Goal: Information Seeking & Learning: Learn about a topic

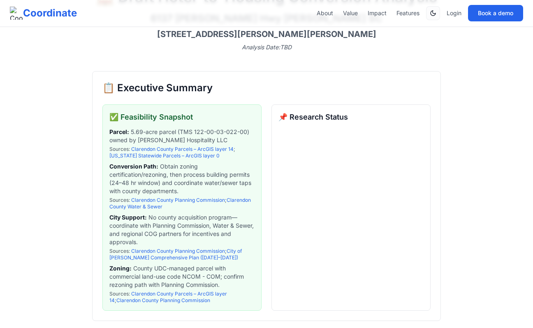
scroll to position [89, 0]
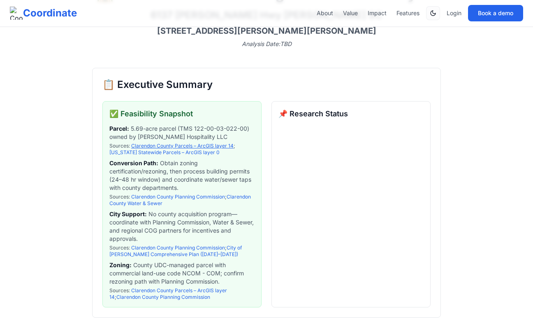
click at [219, 148] on link "Clarendon County Parcels – ArcGIS layer 14" at bounding box center [182, 146] width 102 height 6
click at [219, 149] on link "South Carolina Statewide Parcels – ArcGIS layer 0" at bounding box center [164, 152] width 110 height 6
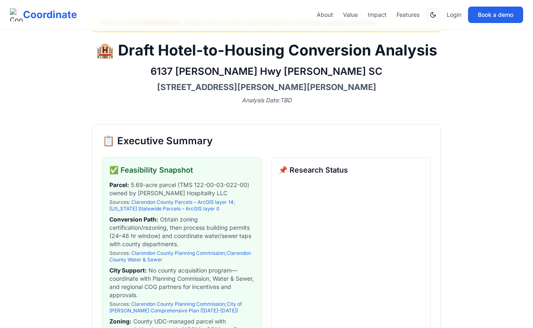
scroll to position [0, 0]
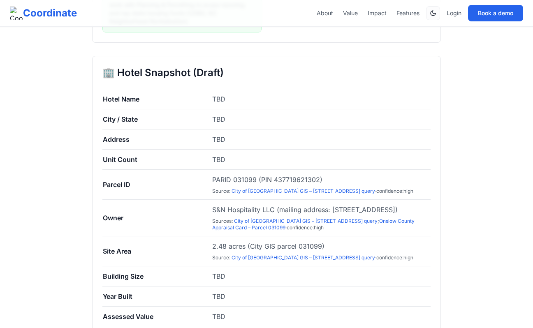
scroll to position [298, 0]
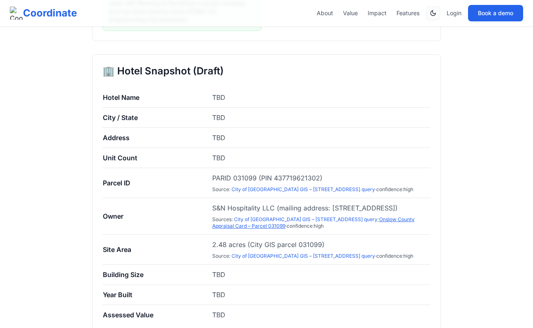
click at [385, 229] on link "Onslow County Appraisal Card – Parcel 031099" at bounding box center [313, 222] width 202 height 13
click at [355, 222] on link "City of Jacksonville GIS – 701 N Marine Blvd parcel query" at bounding box center [305, 219] width 143 height 6
click at [181, 141] on td "Address" at bounding box center [156, 138] width 109 height 20
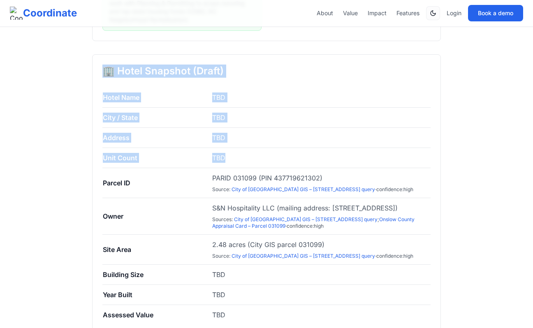
drag, startPoint x: 102, startPoint y: 73, endPoint x: 252, endPoint y: 166, distance: 176.3
click at [252, 166] on div "🏢 Hotel Snapshot (Draft) Hotel Name TBD City / State TBD Address TBD Unit Count…" at bounding box center [266, 257] width 348 height 406
copy div "🏢 Hotel Snapshot (Draft) Hotel Name TBD City / State TBD Address TBD Unit Count…"
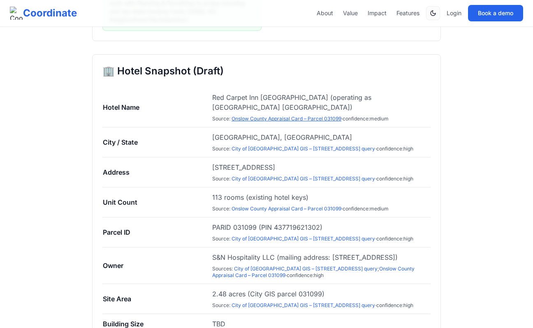
click at [257, 116] on link "Onslow County Appraisal Card – Parcel 031099" at bounding box center [286, 118] width 110 height 6
click at [297, 100] on span "Red Carpet Inn Jacksonville (operating as Econo Lodge Jacksonville)" at bounding box center [321, 102] width 218 height 20
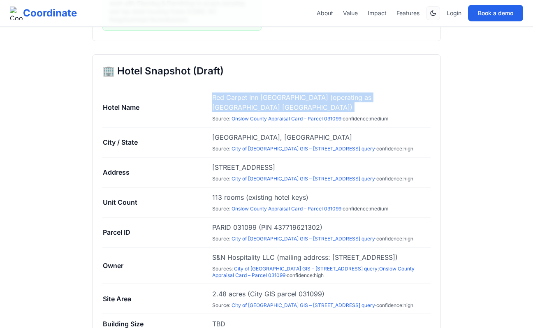
click at [297, 100] on span "Red Carpet Inn Jacksonville (operating as Econo Lodge Jacksonville)" at bounding box center [321, 102] width 218 height 20
copy span "Red Carpet Inn Jacksonville (operating as Econo Lodge Jacksonville)"
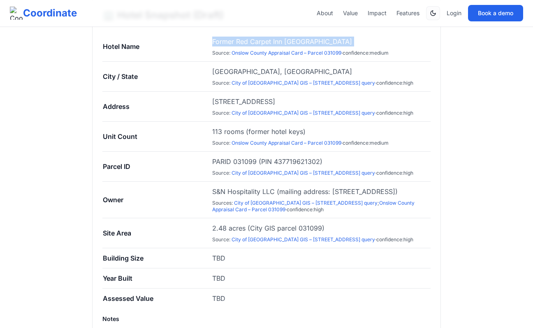
scroll to position [353, 0]
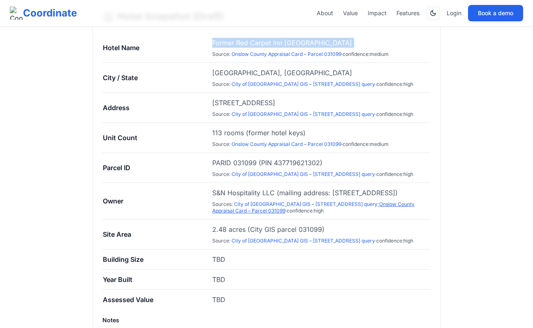
click at [242, 214] on link "Onslow County Appraisal Card – Parcel 031099" at bounding box center [313, 207] width 202 height 13
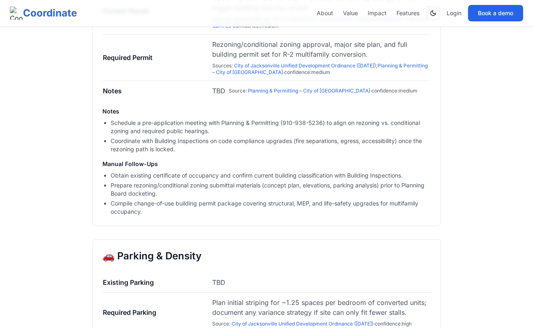
scroll to position [1253, 0]
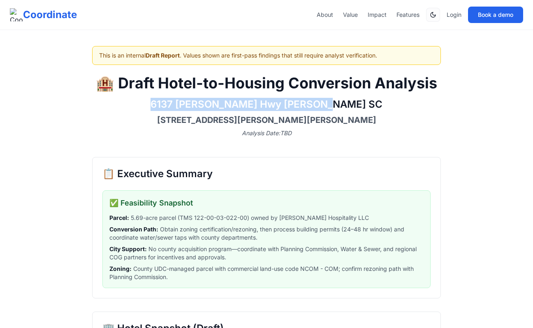
drag, startPoint x: 353, startPoint y: 108, endPoint x: 186, endPoint y: 104, distance: 166.9
click at [186, 104] on h2 "6137 [PERSON_NAME] Hwy [PERSON_NAME] SC" at bounding box center [266, 104] width 348 height 13
copy h2 "6137 [PERSON_NAME] Hwy [PERSON_NAME] SC"
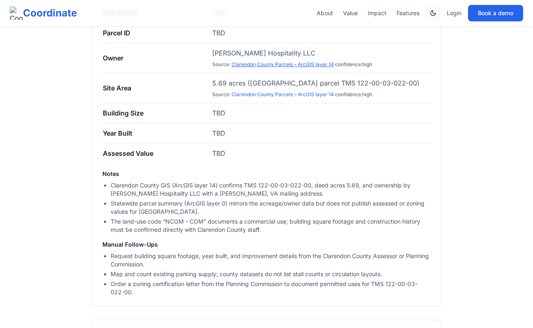
scroll to position [291, 0]
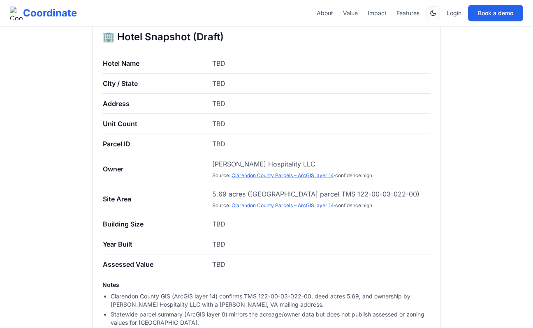
click at [249, 175] on link "Clarendon County Parcels – ArcGIS layer 14" at bounding box center [282, 175] width 102 height 6
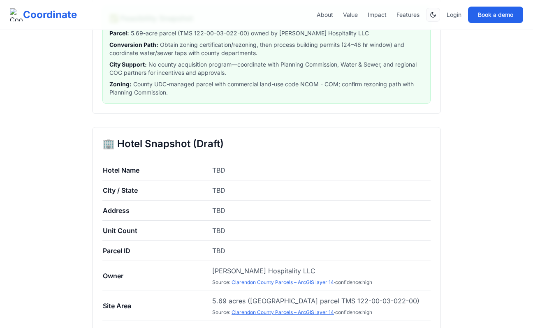
scroll to position [0, 0]
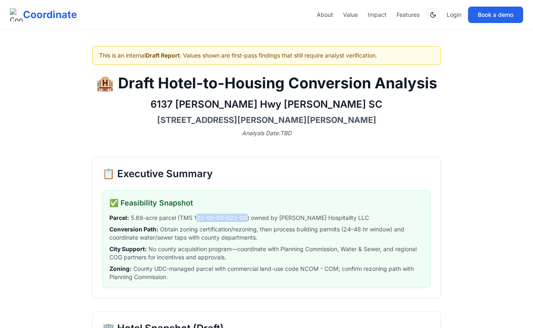
drag, startPoint x: 194, startPoint y: 219, endPoint x: 246, endPoint y: 217, distance: 51.4
click at [246, 217] on span "Parcel : 5.69-acre parcel (TMS 122-00-03-022-00) owned by Manning Hospitality L…" at bounding box center [266, 218] width 314 height 8
copy span "22-00-03-022-00"
click at [254, 114] on h3 "[STREET_ADDRESS][PERSON_NAME][PERSON_NAME]" at bounding box center [266, 120] width 348 height 12
click at [254, 115] on h3 "[STREET_ADDRESS][PERSON_NAME][PERSON_NAME]" at bounding box center [266, 120] width 348 height 12
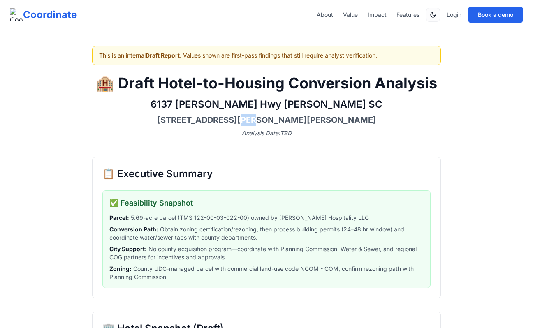
click at [254, 115] on h3 "[STREET_ADDRESS][PERSON_NAME][PERSON_NAME]" at bounding box center [266, 120] width 348 height 12
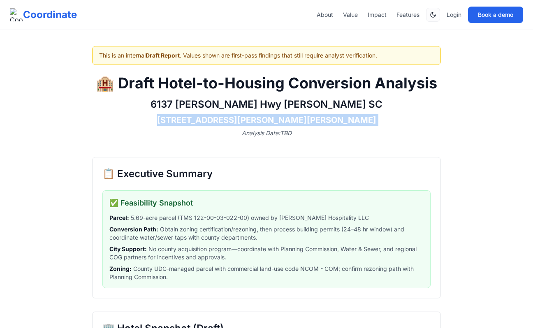
click at [254, 115] on h3 "6137 Alex Harvin Hwy, Manning, SC 29102" at bounding box center [266, 120] width 348 height 12
copy h3 "6137 Alex Harvin Hwy, Manning, SC 29102"
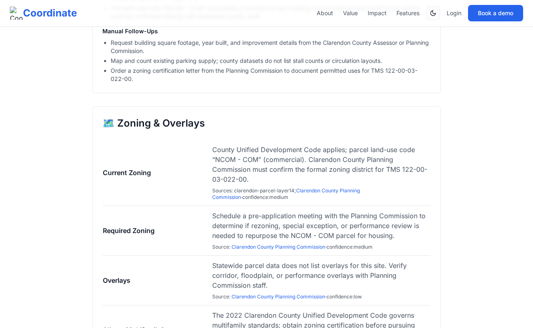
scroll to position [617, 0]
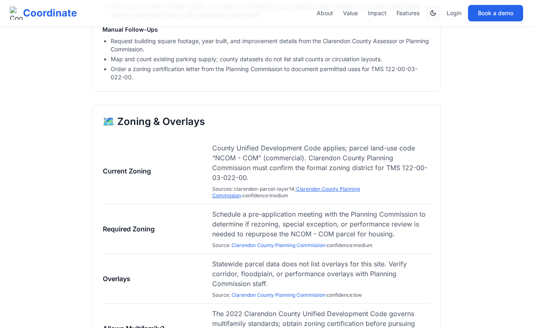
click at [320, 190] on link "Clarendon County Planning Commission" at bounding box center [286, 192] width 148 height 13
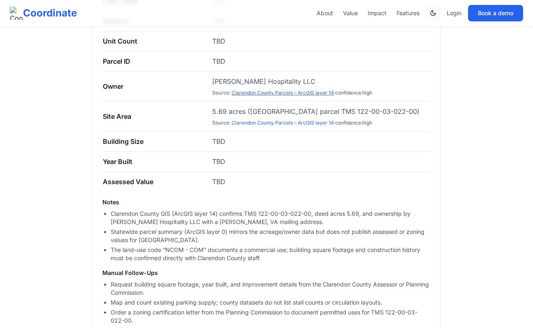
scroll to position [374, 0]
click at [308, 92] on link "Clarendon County Parcels – ArcGIS layer 14" at bounding box center [282, 93] width 102 height 6
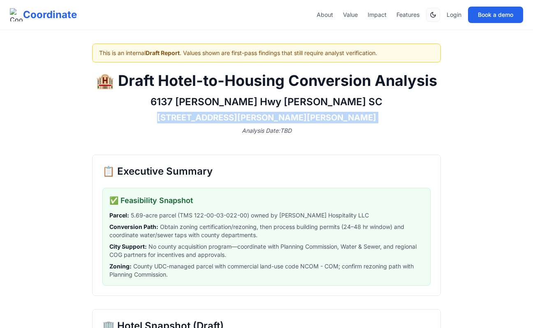
scroll to position [0, 0]
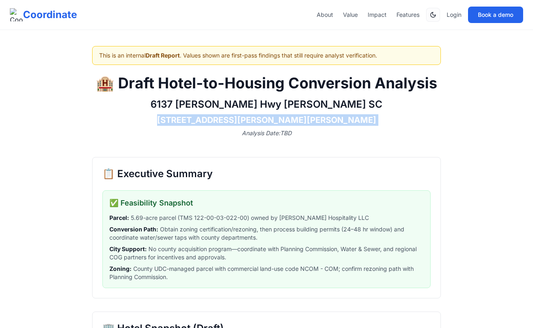
click at [203, 120] on h3 "6137 Alex Harvin Hwy, Manning, SC 29102" at bounding box center [266, 120] width 348 height 12
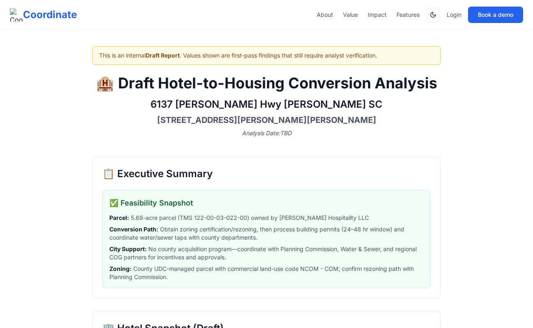
click at [203, 120] on h3 "6137 Alex Harvin Hwy, Manning, SC 29102" at bounding box center [266, 120] width 348 height 12
click at [203, 120] on h3 "[STREET_ADDRESS][PERSON_NAME][PERSON_NAME]" at bounding box center [266, 120] width 348 height 12
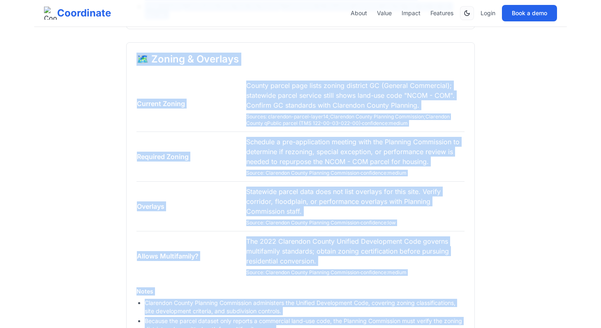
scroll to position [648, 0]
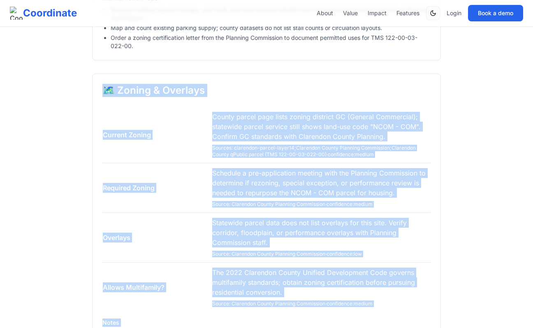
drag, startPoint x: 421, startPoint y: 217, endPoint x: 100, endPoint y: 95, distance: 342.9
click at [100, 95] on div "🗺️ Zoning & Overlays Current Zoning County parcel page lists zoning district GC…" at bounding box center [266, 265] width 348 height 382
copy div "🗺️ Zoning & Overlays Current Zoning County parcel page lists zoning district GC…"
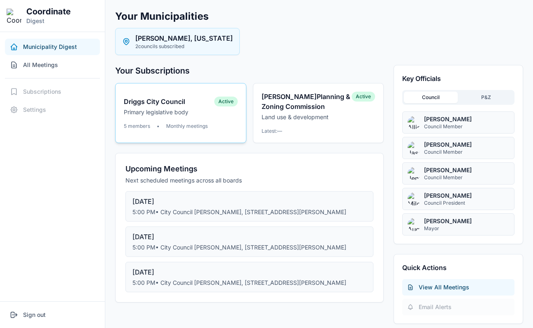
click at [208, 118] on button "Driggs City Council Primary legislative body Active 5 members • Monthly meetings" at bounding box center [180, 113] width 131 height 60
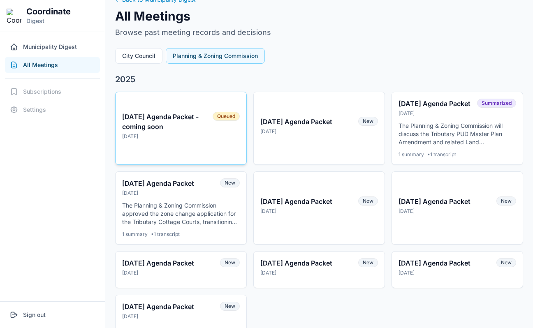
scroll to position [19, 0]
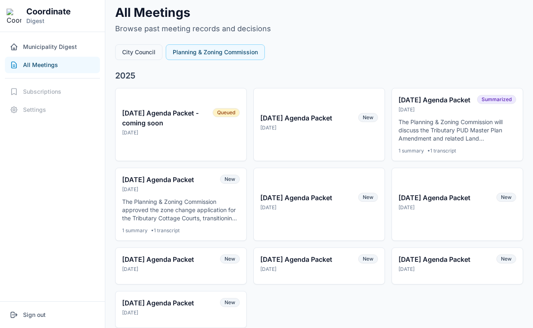
click at [153, 58] on button "City Council" at bounding box center [138, 52] width 47 height 16
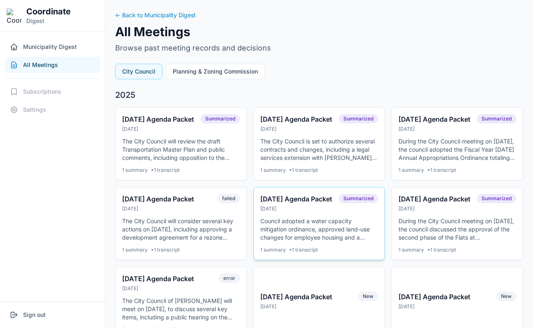
click at [287, 201] on button "[DATE] Agenda Packet [DATE] Summarized Council adopted a water capacity mitigat…" at bounding box center [319, 223] width 132 height 73
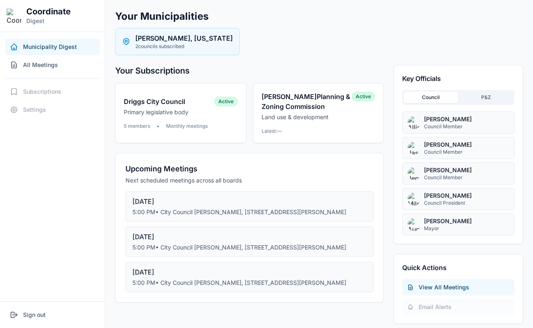
click at [314, 42] on div "Driggs, Idaho 2 councils subscribed" at bounding box center [319, 41] width 408 height 27
click at [460, 98] on button "P&Z" at bounding box center [485, 98] width 53 height 12
click at [443, 99] on button "Council" at bounding box center [430, 98] width 53 height 12
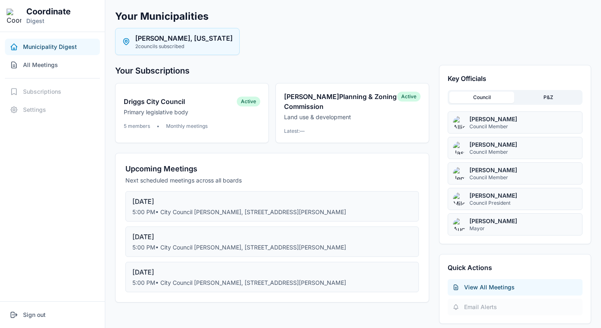
click at [532, 99] on button "P&Z" at bounding box center [548, 98] width 65 height 12
click at [500, 95] on button "Council" at bounding box center [481, 98] width 65 height 12
click at [226, 113] on p "Primary legislative body" at bounding box center [180, 112] width 113 height 8
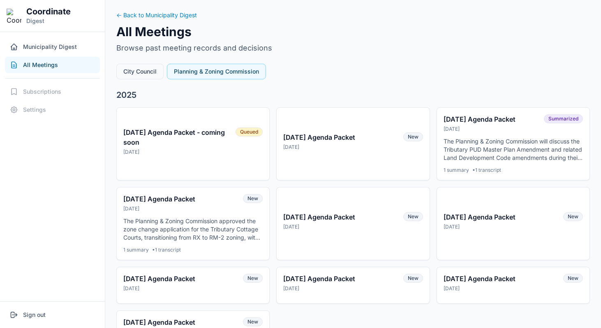
click at [133, 67] on button "City Council" at bounding box center [139, 72] width 47 height 16
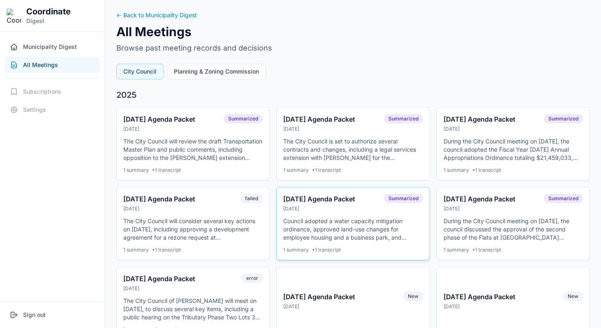
click at [328, 214] on button "07-15-25 Agenda Packet Jul 14, 2025 Summarized Council adopted a water capacity…" at bounding box center [352, 223] width 153 height 73
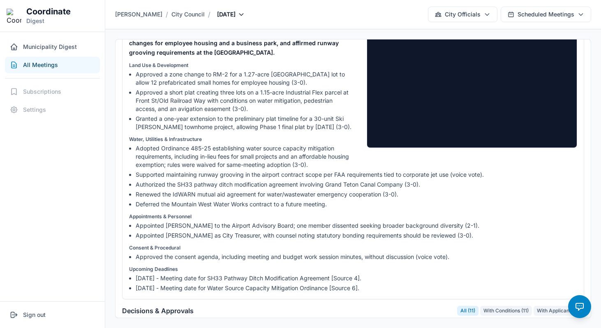
scroll to position [66, 0]
drag, startPoint x: 474, startPoint y: 224, endPoint x: 437, endPoint y: 224, distance: 37.0
click at [437, 224] on li "Appointed Gregory Young to the Airport Advisory Board; one member dissented see…" at bounding box center [356, 225] width 441 height 8
click at [390, 240] on div "Land Use & Development Approved a zone change to RM-2 for a 1.27-acre Valley Ce…" at bounding box center [353, 161] width 448 height 199
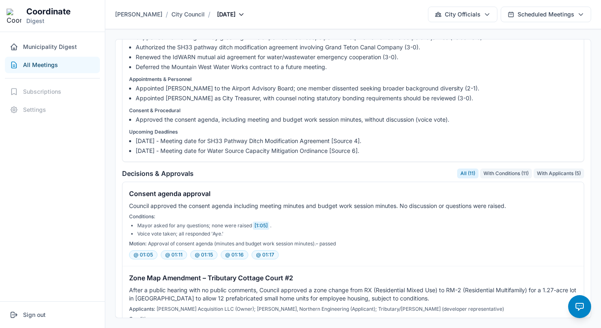
scroll to position [0, 0]
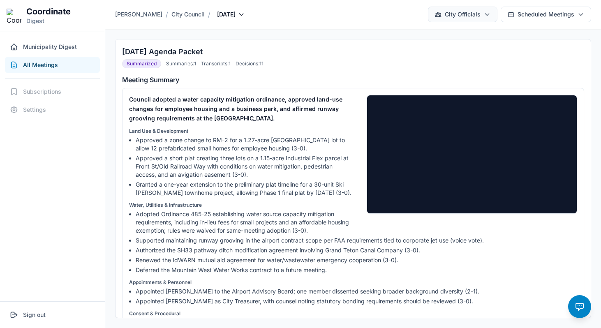
click at [448, 10] on button "City Officials" at bounding box center [462, 15] width 69 height 16
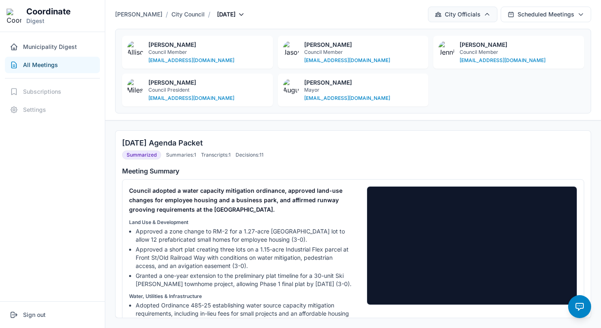
click at [449, 15] on button "City Officials" at bounding box center [462, 15] width 69 height 16
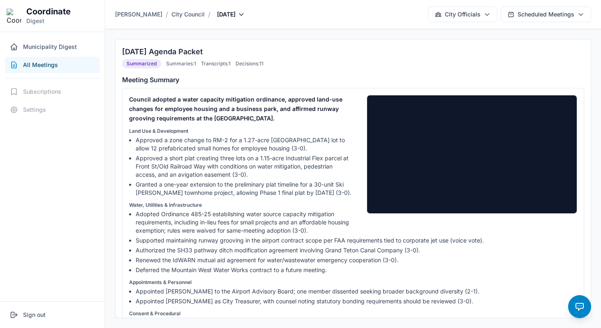
click at [338, 133] on p "Land Use & Development" at bounding box center [353, 131] width 448 height 7
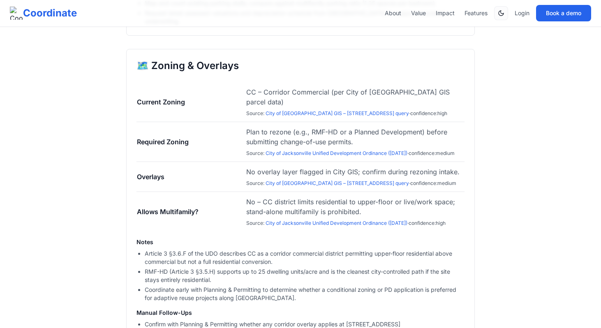
scroll to position [635, 0]
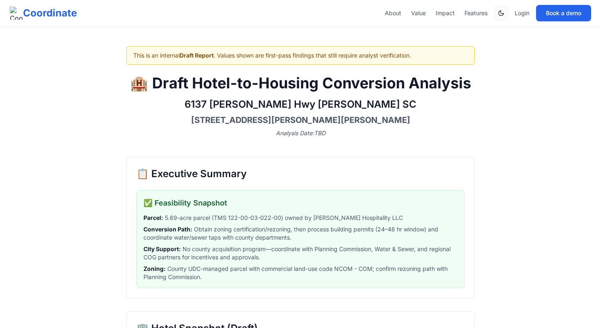
scroll to position [648, 0]
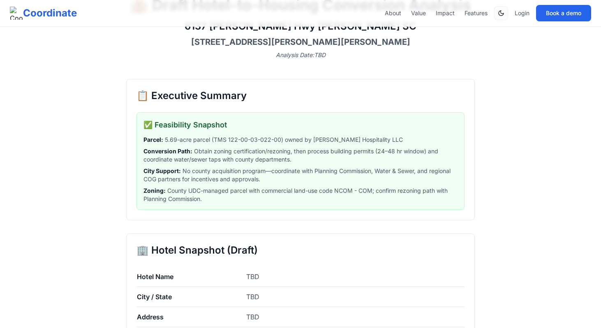
scroll to position [0, 0]
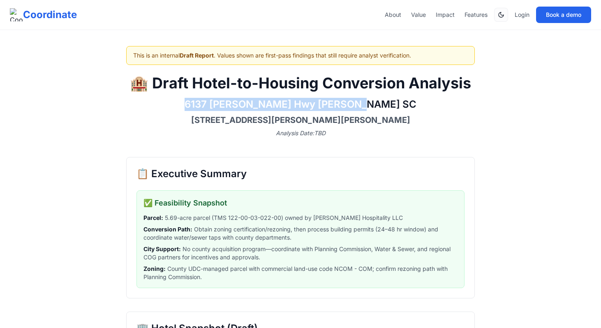
drag, startPoint x: 215, startPoint y: 105, endPoint x: 512, endPoint y: 104, distance: 296.7
copy h2 "6137 [PERSON_NAME] Hwy [PERSON_NAME] SC"
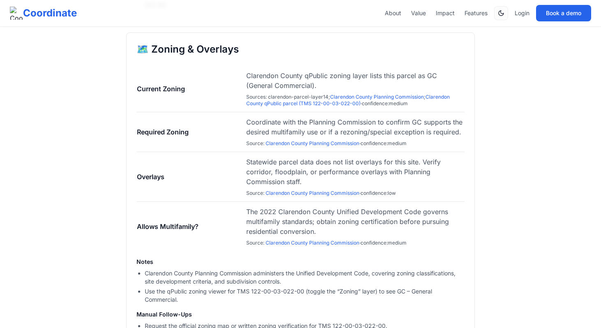
scroll to position [690, 0]
click at [294, 104] on link "Clarendon County qPublic parcel (TMS 122-00-03-022-00)" at bounding box center [347, 99] width 203 height 13
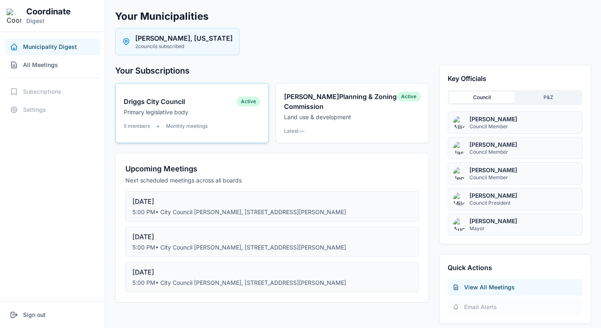
click at [211, 117] on button "Driggs City Council Primary legislative body Active 5 members • Monthly meetings" at bounding box center [192, 113] width 154 height 60
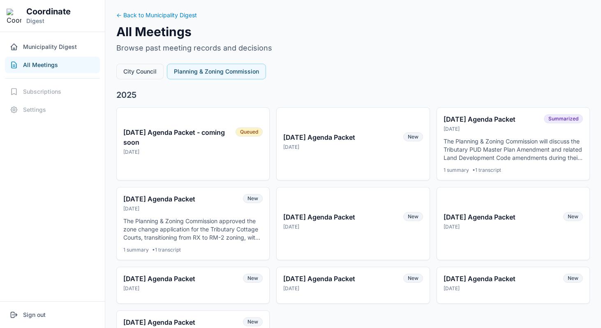
click at [142, 73] on button "City Council" at bounding box center [139, 72] width 47 height 16
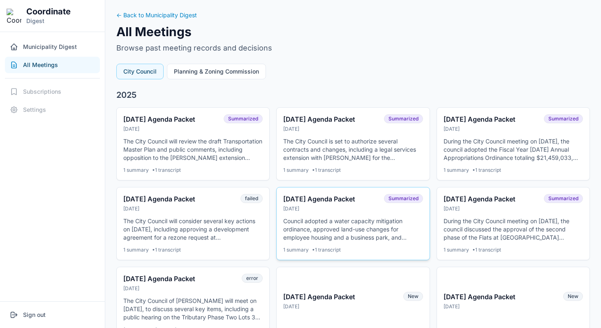
click at [323, 201] on div "[DATE] Agenda Packet" at bounding box center [330, 199] width 95 height 10
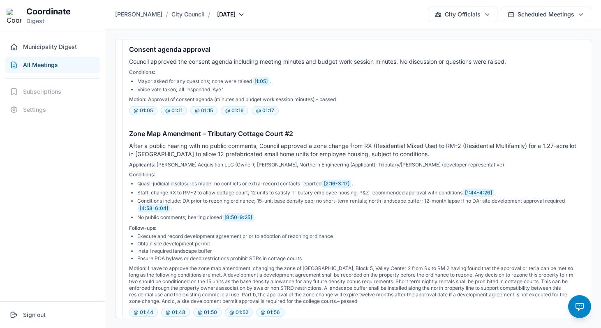
scroll to position [289, 0]
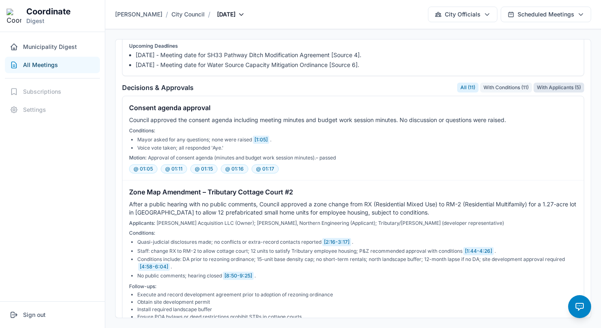
click at [545, 89] on button "With Applicants ( 5 )" at bounding box center [558, 88] width 51 height 10
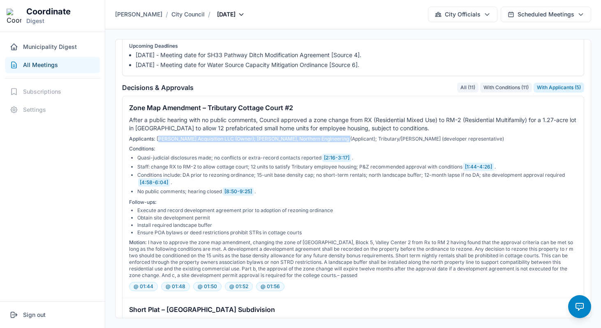
drag, startPoint x: 159, startPoint y: 139, endPoint x: 335, endPoint y: 140, distance: 175.9
click at [335, 140] on div "Applicants: Driggs Acquisition LLC (Owner); Daniel Bates, Northern Engineering …" at bounding box center [353, 139] width 448 height 7
click at [371, 140] on div "Applicants: Driggs Acquisition LLC (Owner); Daniel Bates, Northern Engineering …" at bounding box center [353, 139] width 448 height 7
click at [508, 87] on button "With Conditions ( 11 )" at bounding box center [506, 88] width 52 height 10
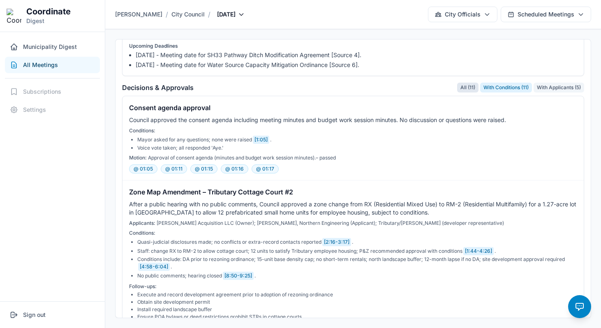
click at [457, 88] on button "All ( 11 )" at bounding box center [467, 88] width 21 height 10
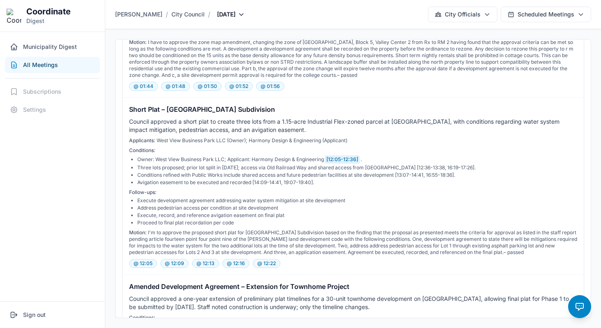
scroll to position [0, 0]
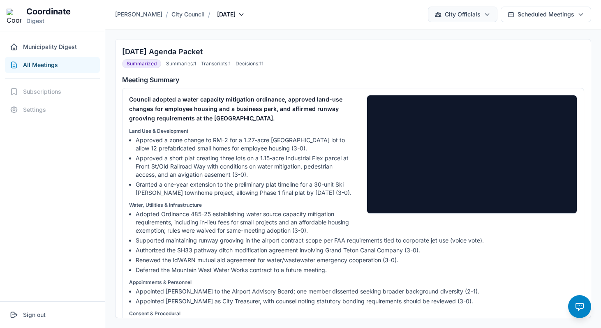
click at [459, 8] on button "City Officials" at bounding box center [462, 15] width 69 height 16
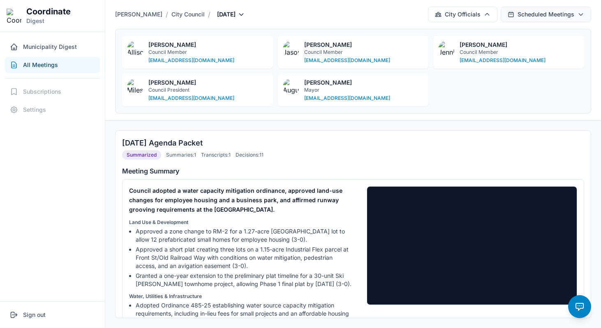
click at [530, 14] on button "Scheduled Meetings" at bounding box center [546, 15] width 90 height 16
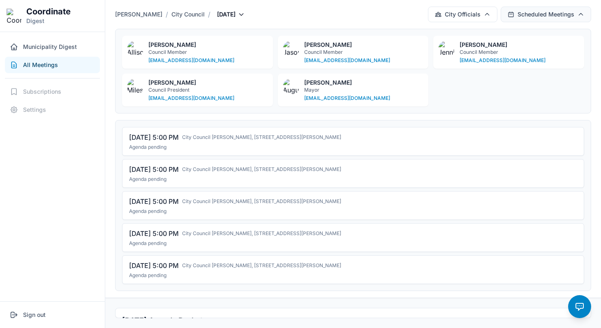
click at [530, 16] on button "Scheduled Meetings" at bounding box center [546, 15] width 90 height 16
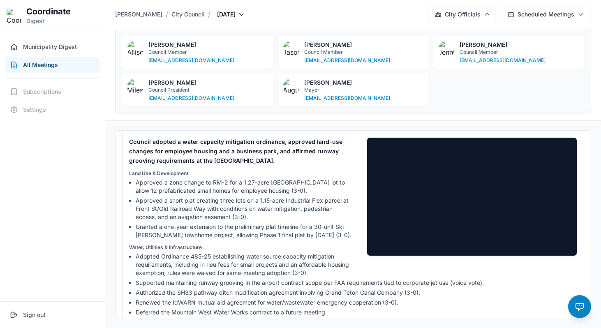
scroll to position [48, 0]
click at [468, 11] on button "City Officials" at bounding box center [462, 15] width 69 height 16
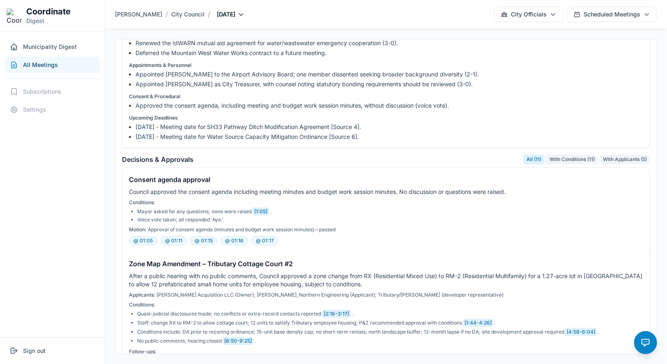
scroll to position [210, 0]
click at [69, 205] on nav "Municipality Digest All Meetings Subscriptions Settings" at bounding box center [52, 184] width 105 height 305
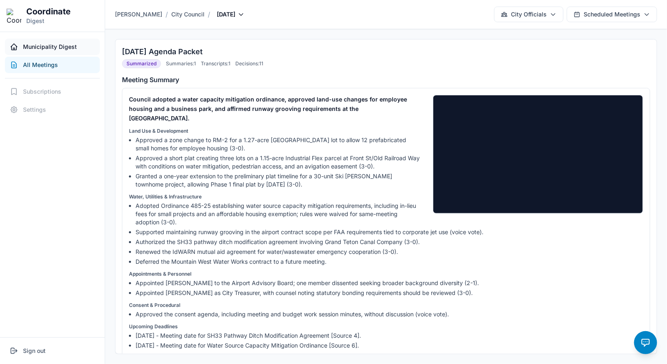
click at [64, 48] on span "Municipality Digest" at bounding box center [50, 47] width 54 height 8
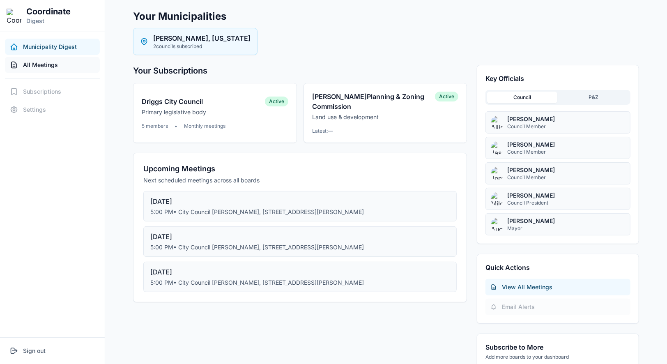
click at [65, 63] on button "All Meetings" at bounding box center [52, 65] width 95 height 16
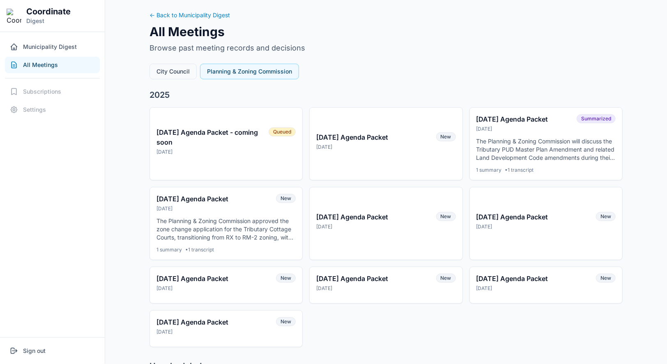
click at [182, 72] on button "City Council" at bounding box center [173, 72] width 47 height 16
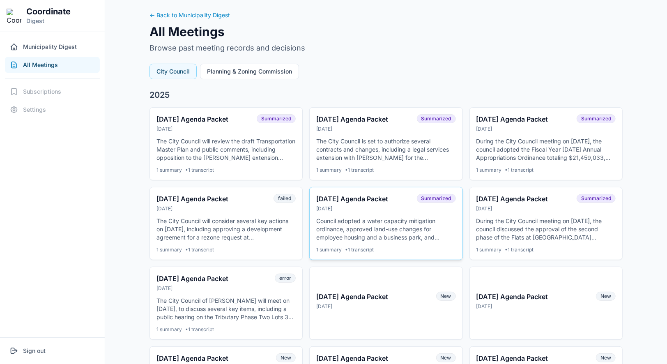
click at [334, 200] on div "[DATE] Agenda Packet" at bounding box center [363, 199] width 95 height 10
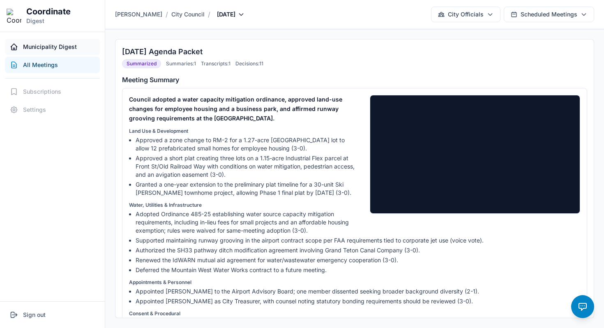
click at [63, 42] on button "Municipality Digest" at bounding box center [52, 47] width 95 height 16
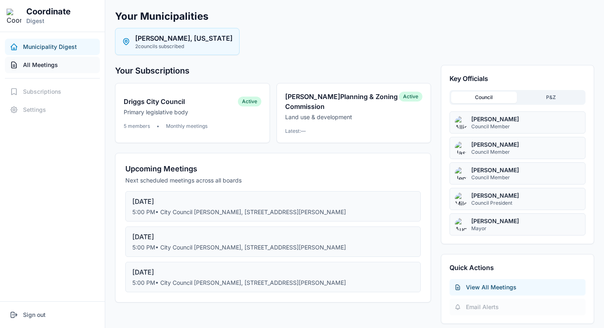
click at [68, 58] on button "All Meetings" at bounding box center [52, 65] width 95 height 16
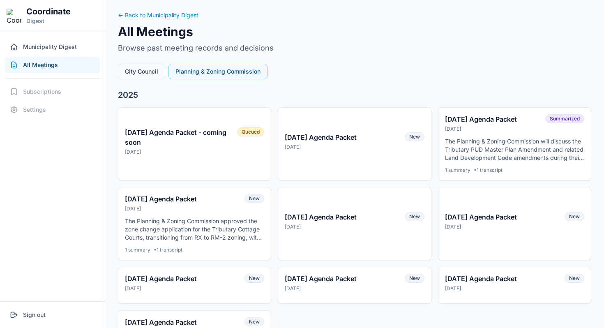
click at [126, 72] on button "City Council" at bounding box center [141, 72] width 47 height 16
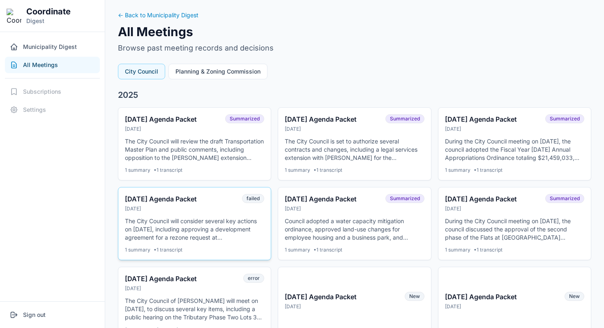
click at [247, 215] on button "08-05-25 Agenda Packet Aug 4, 2025 failed The City Council will consider severa…" at bounding box center [194, 223] width 153 height 73
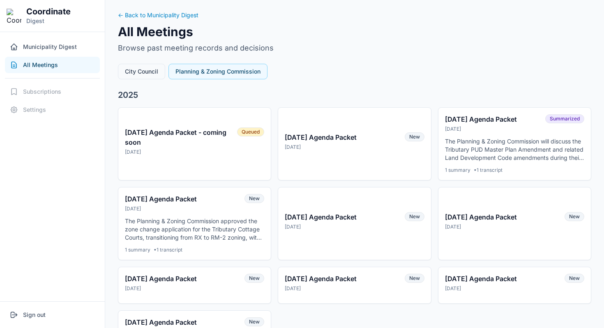
click at [140, 72] on button "City Council" at bounding box center [141, 72] width 47 height 16
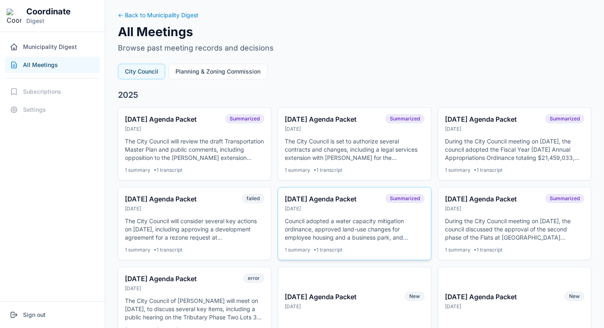
click at [314, 205] on div "[DATE]" at bounding box center [332, 208] width 95 height 7
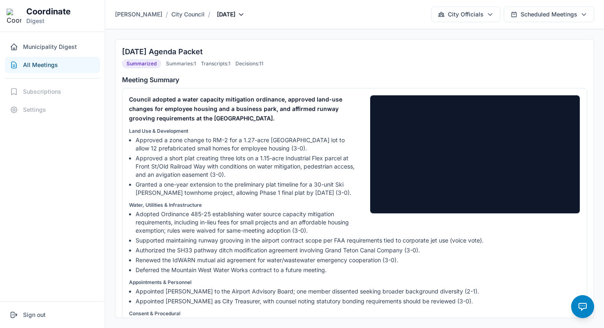
click at [79, 59] on button "All Meetings" at bounding box center [52, 65] width 95 height 16
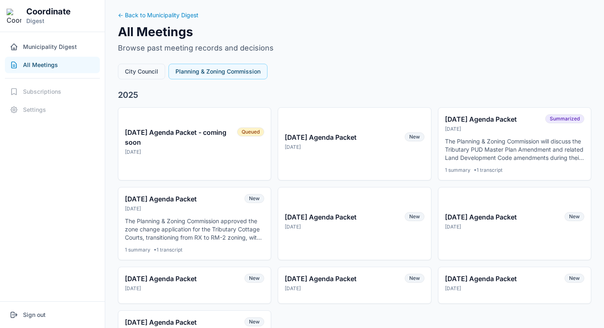
click at [157, 77] on button "City Council" at bounding box center [141, 72] width 47 height 16
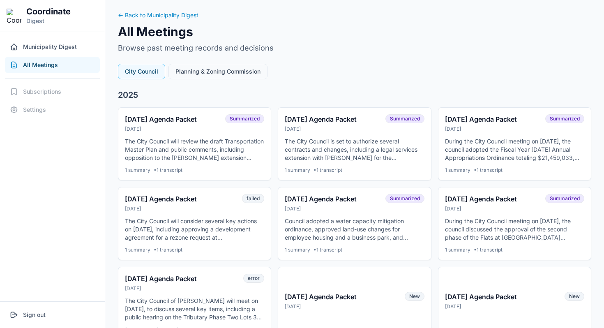
click at [182, 77] on button "Planning & Zoning Commission" at bounding box center [217, 72] width 99 height 16
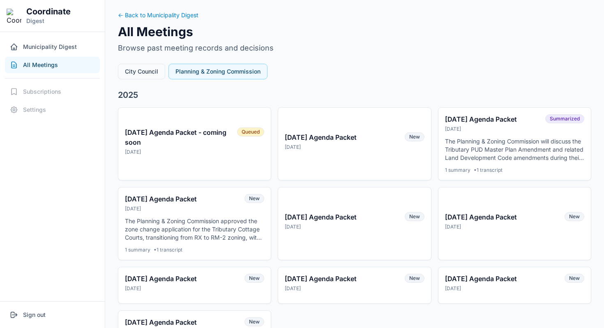
click at [136, 70] on button "City Council" at bounding box center [141, 72] width 47 height 16
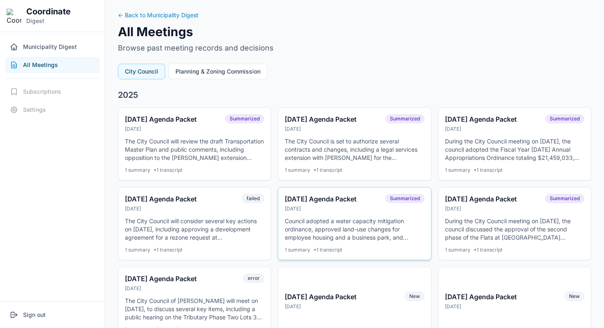
click at [292, 197] on div "[DATE] Agenda Packet" at bounding box center [332, 199] width 95 height 10
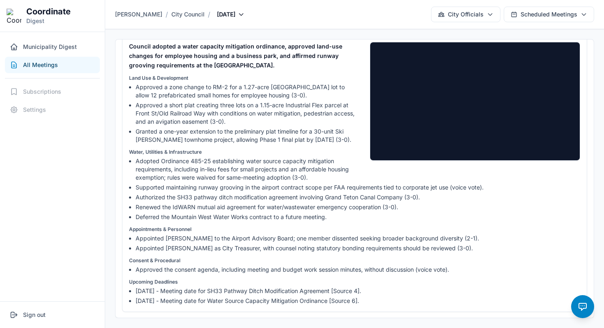
scroll to position [54, 0]
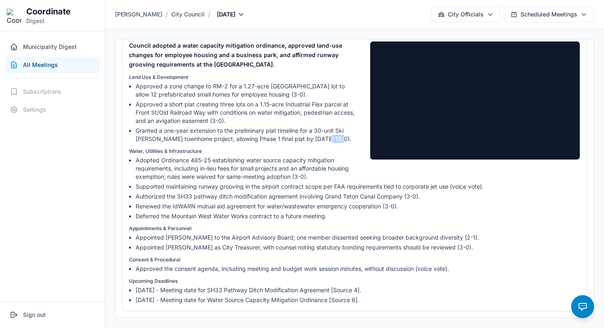
drag, startPoint x: 310, startPoint y: 139, endPoint x: 323, endPoint y: 141, distance: 13.8
click at [323, 141] on li "Granted a one-year extension to the preliminary plat timeline for a 30-unit Ski…" at bounding box center [358, 135] width 445 height 16
click at [317, 153] on p "Water, Utilities & Infrastructure" at bounding box center [354, 151] width 451 height 7
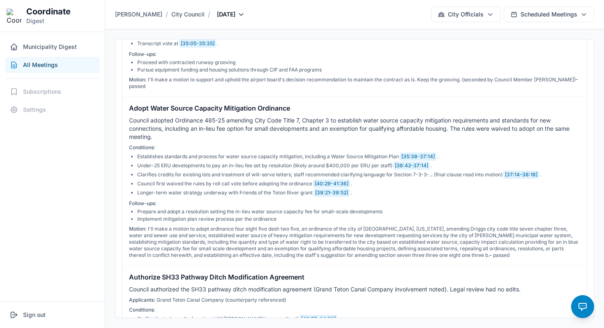
scroll to position [990, 0]
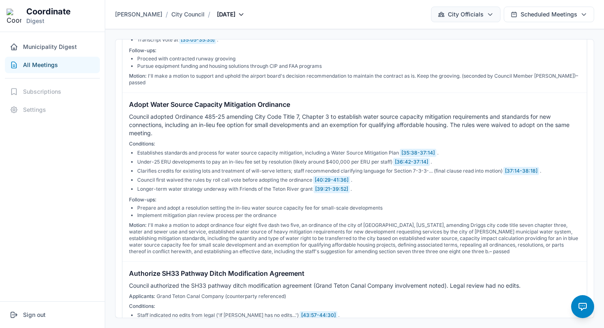
click at [442, 18] on button "City Officials" at bounding box center [465, 15] width 69 height 16
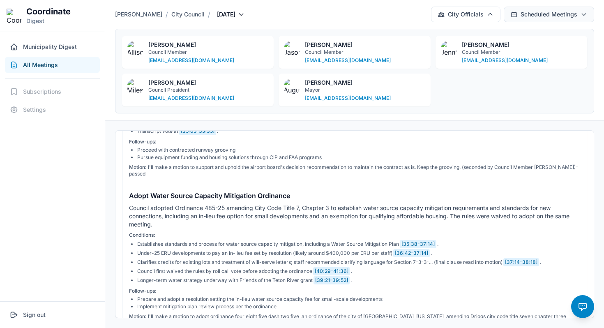
click at [527, 17] on button "Scheduled Meetings" at bounding box center [549, 15] width 90 height 16
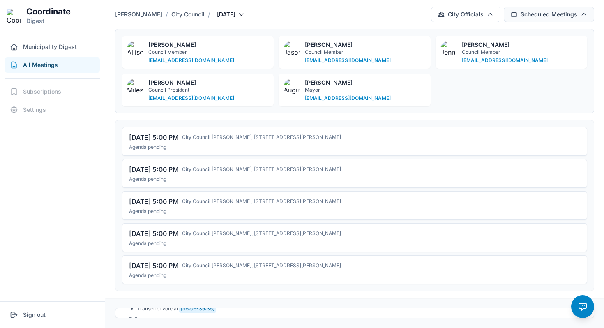
click at [527, 17] on button "Scheduled Meetings" at bounding box center [549, 15] width 90 height 16
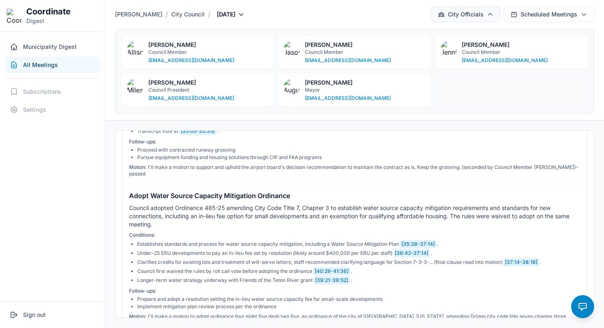
click at [487, 13] on icon "button" at bounding box center [490, 14] width 7 height 7
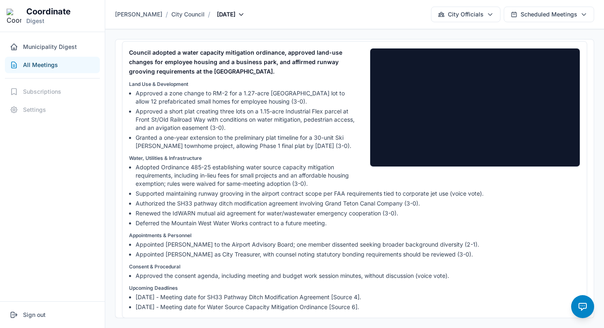
scroll to position [49, 0]
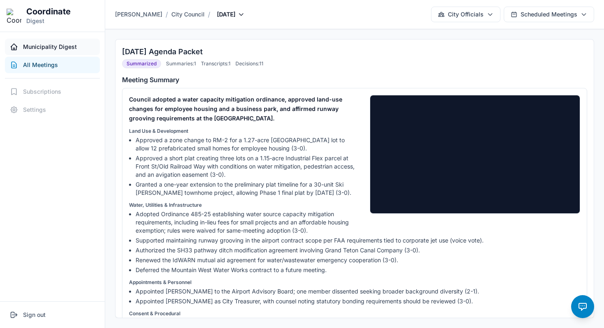
click at [59, 49] on span "Municipality Digest" at bounding box center [50, 47] width 54 height 8
